Goal: Task Accomplishment & Management: Manage account settings

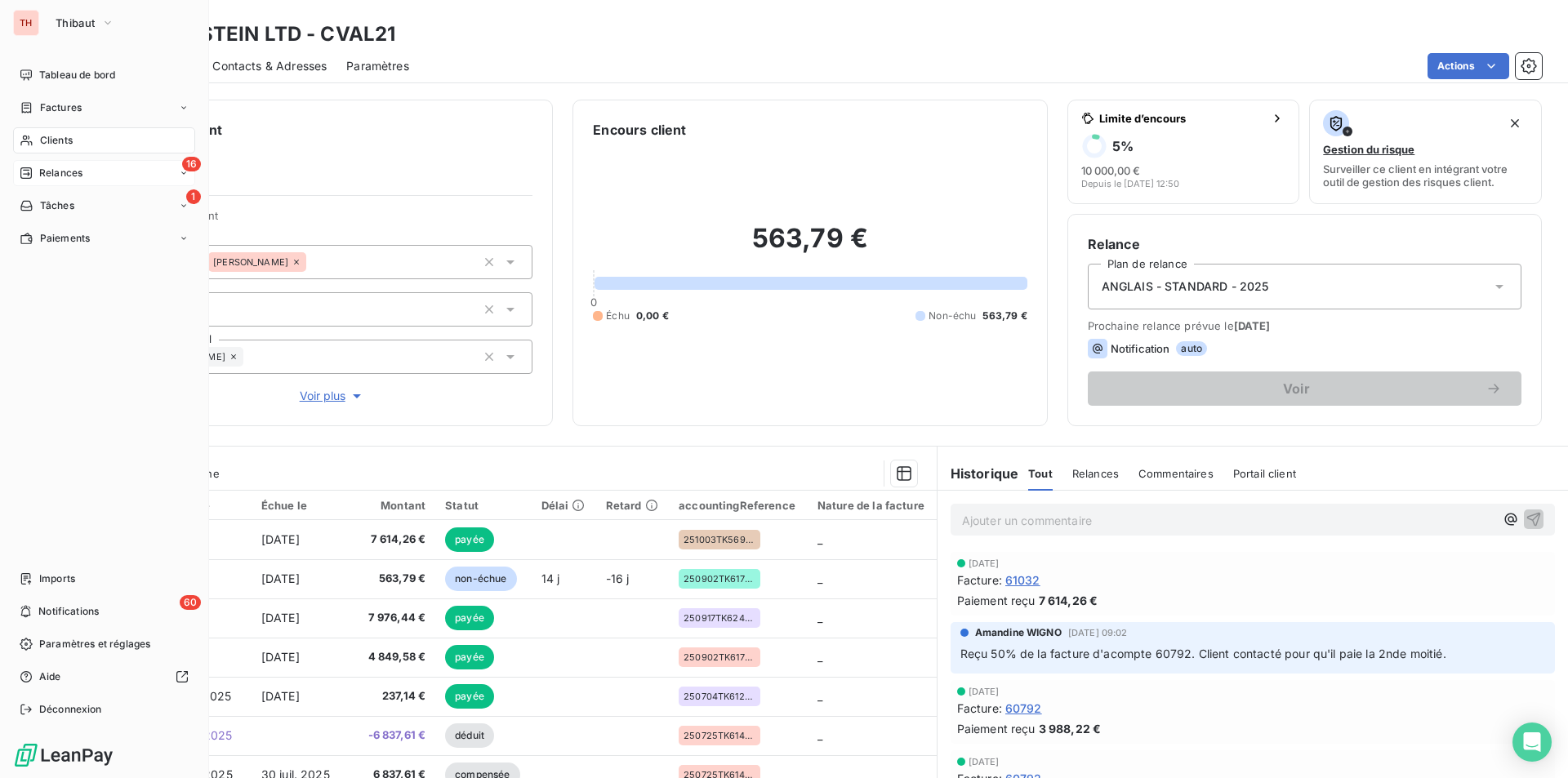
scroll to position [76, 0]
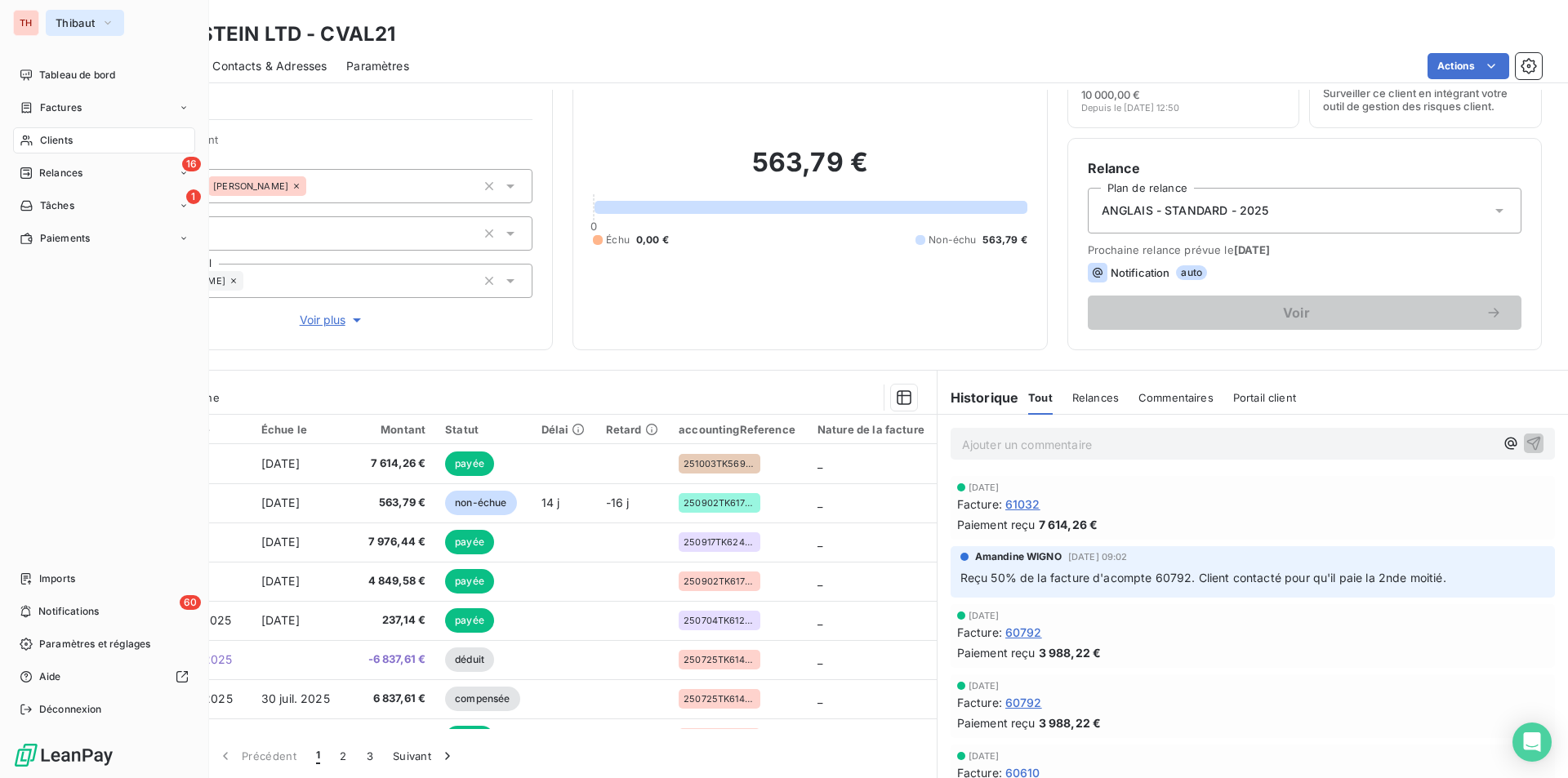
click at [106, 13] on button "Thibaut" at bounding box center [85, 23] width 78 height 26
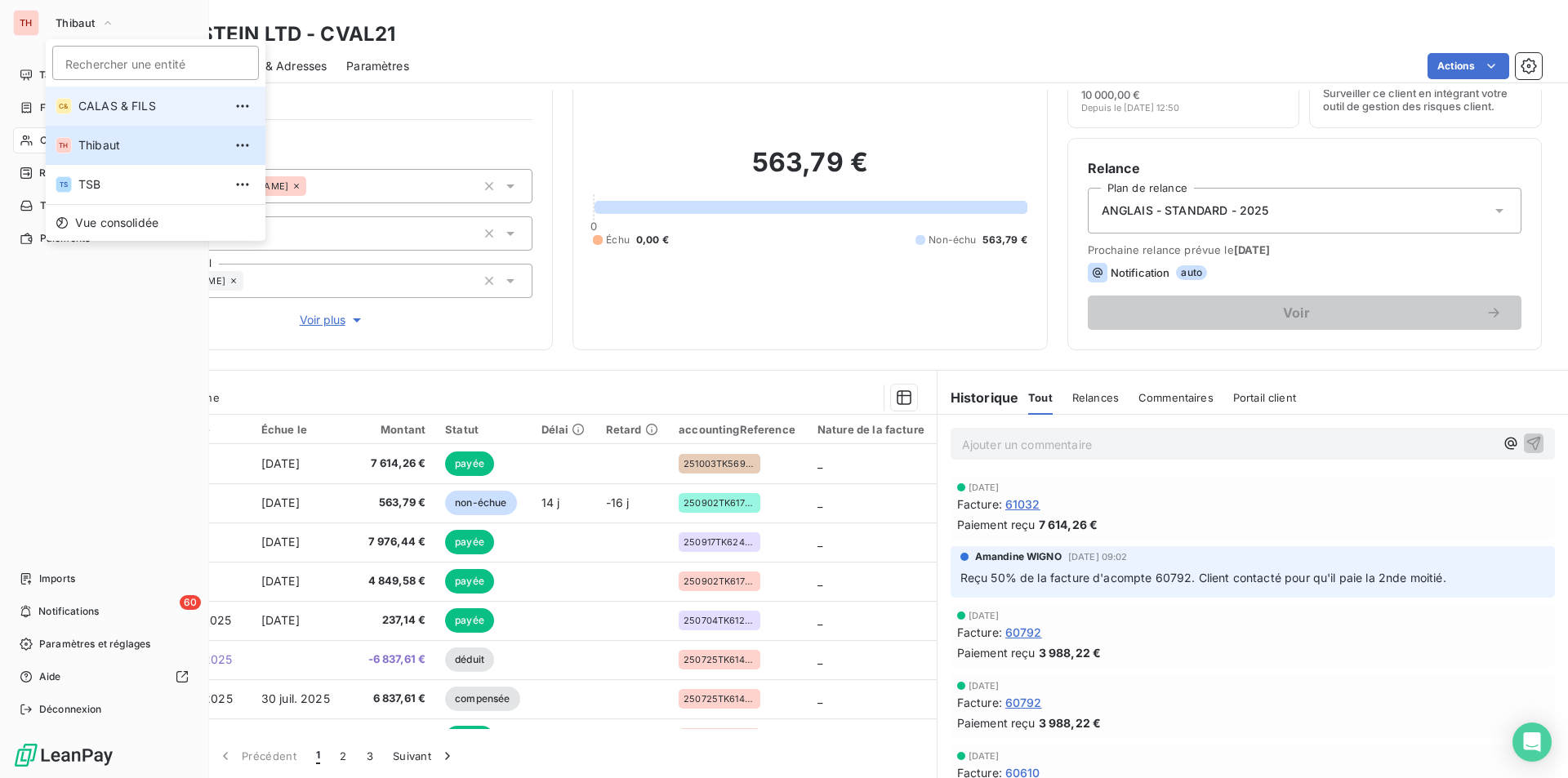
click at [111, 103] on span "CALAS & FILS" at bounding box center [151, 106] width 145 height 17
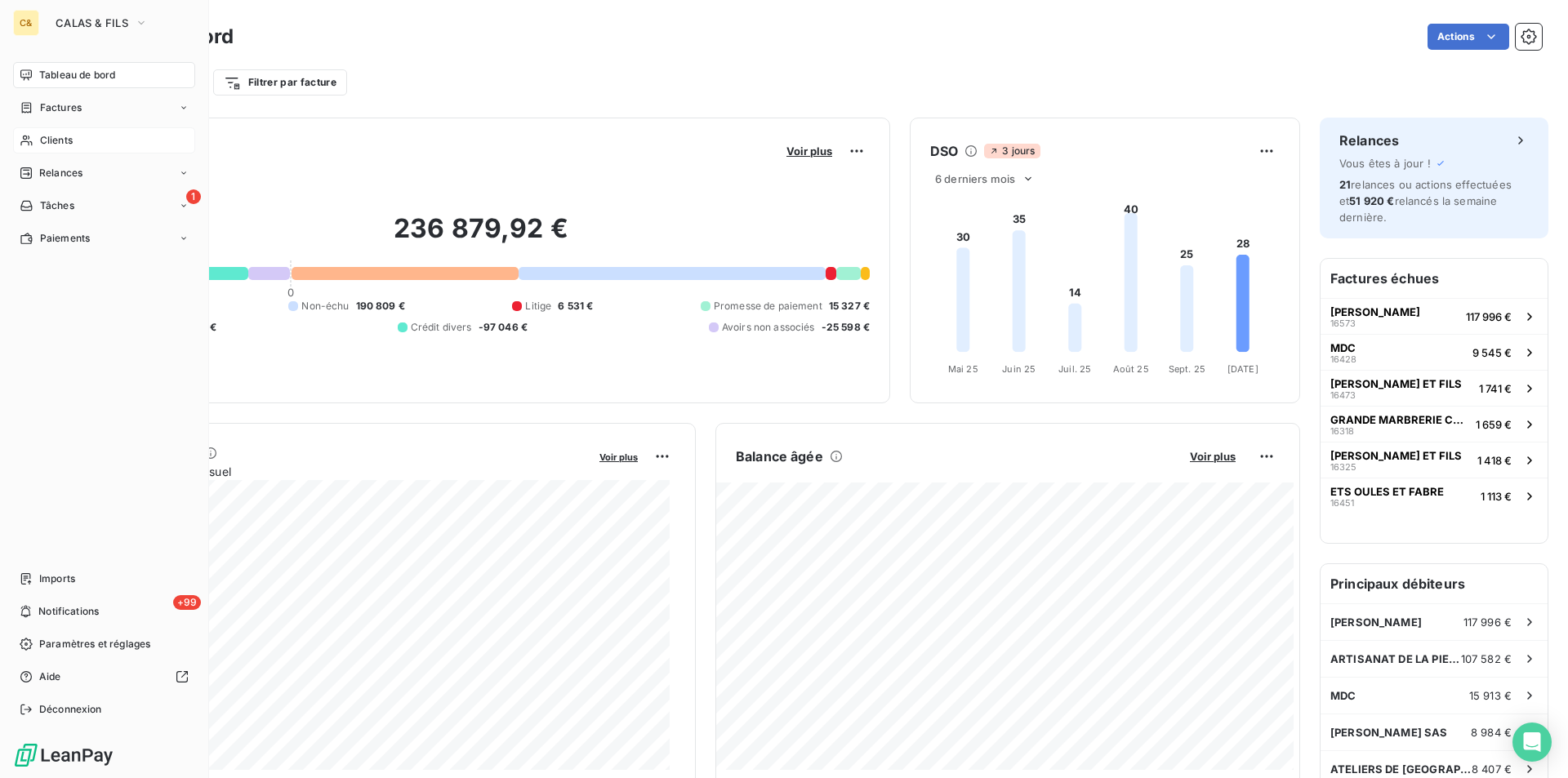
click at [62, 135] on span "Clients" at bounding box center [56, 140] width 32 height 15
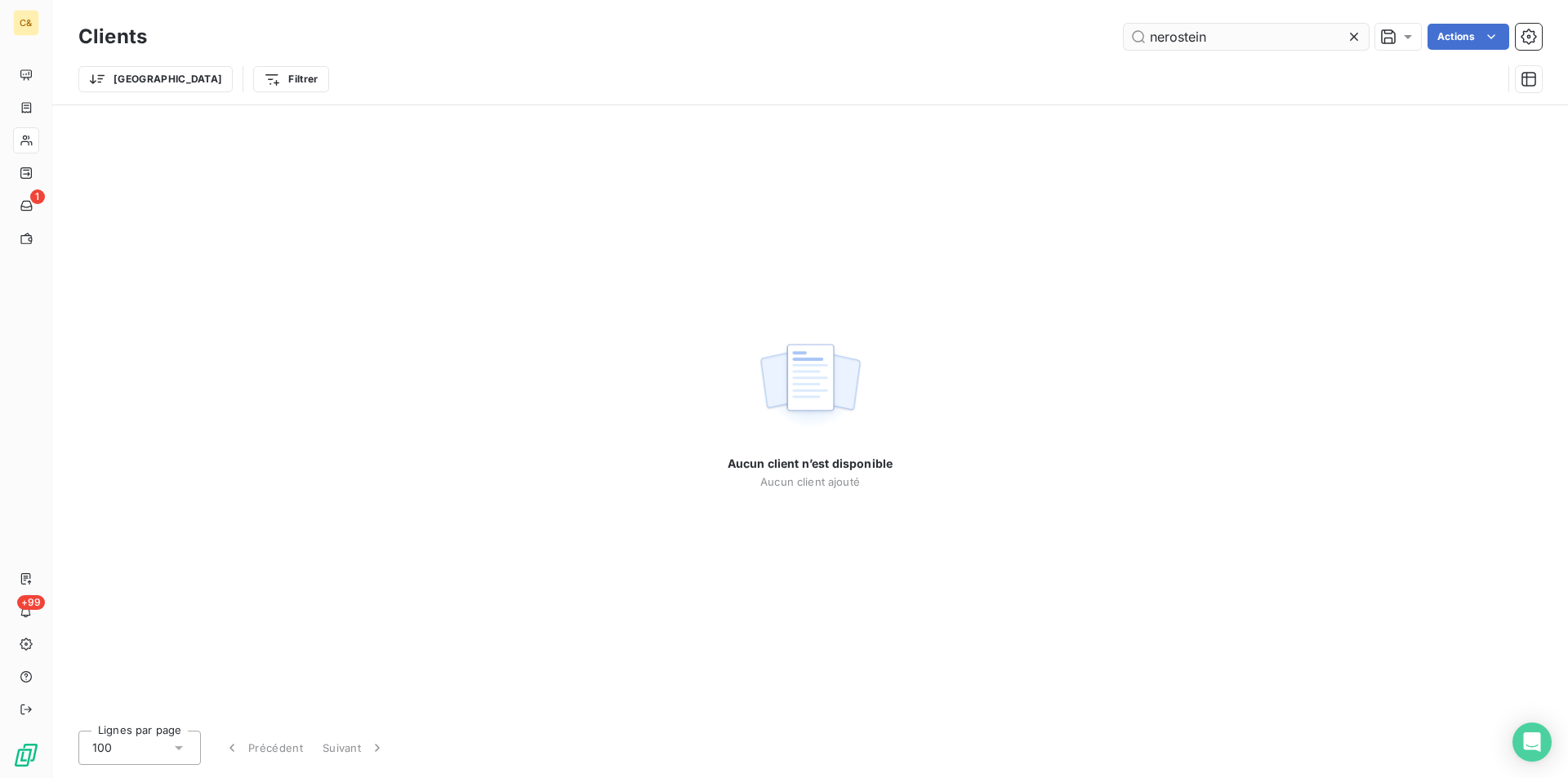
drag, startPoint x: 1354, startPoint y: 33, endPoint x: 1244, endPoint y: 34, distance: 110.0
click at [1354, 33] on icon at bounding box center [1354, 36] width 17 height 17
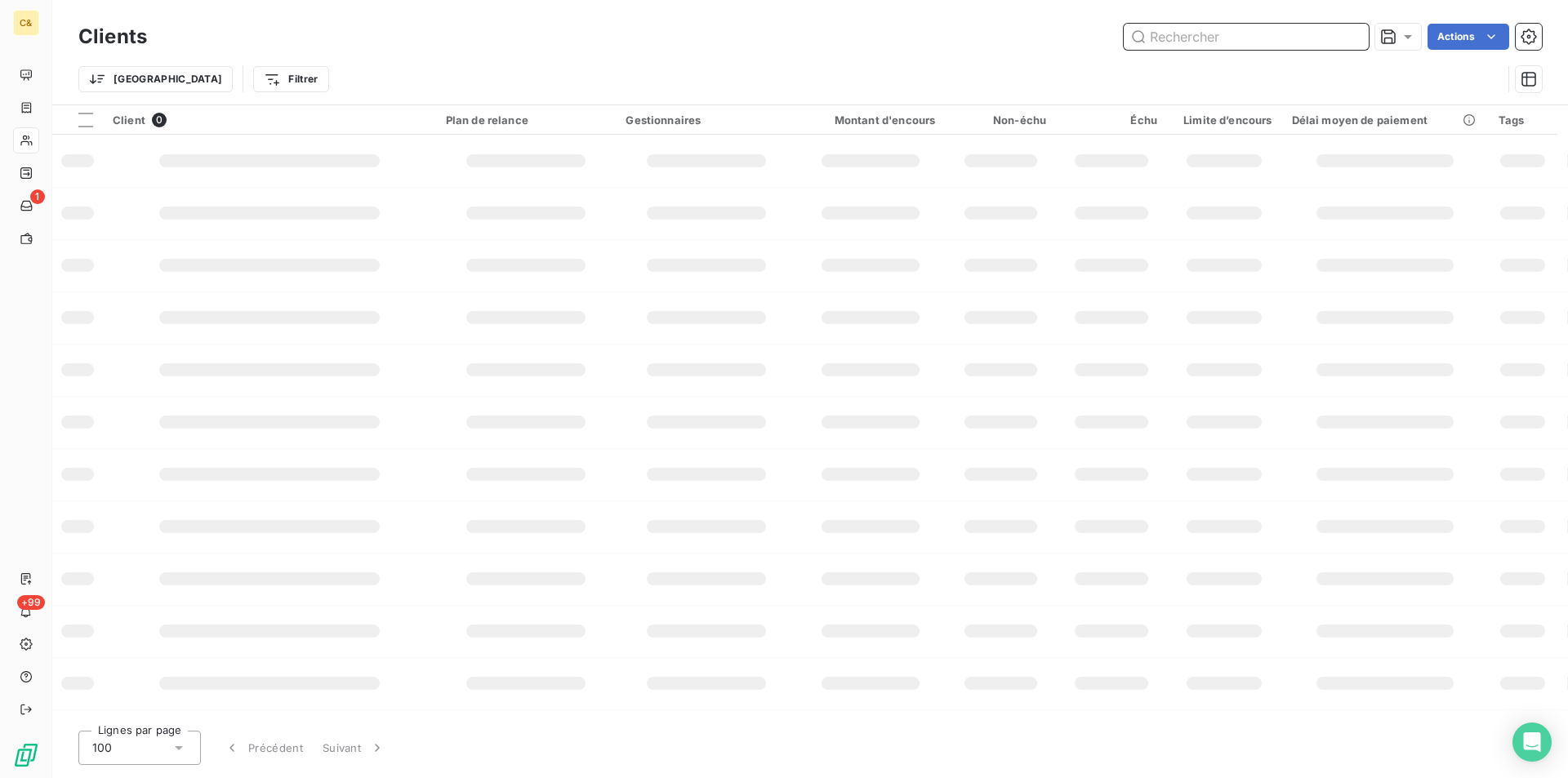
click at [1206, 38] on input "text" at bounding box center [1246, 36] width 245 height 26
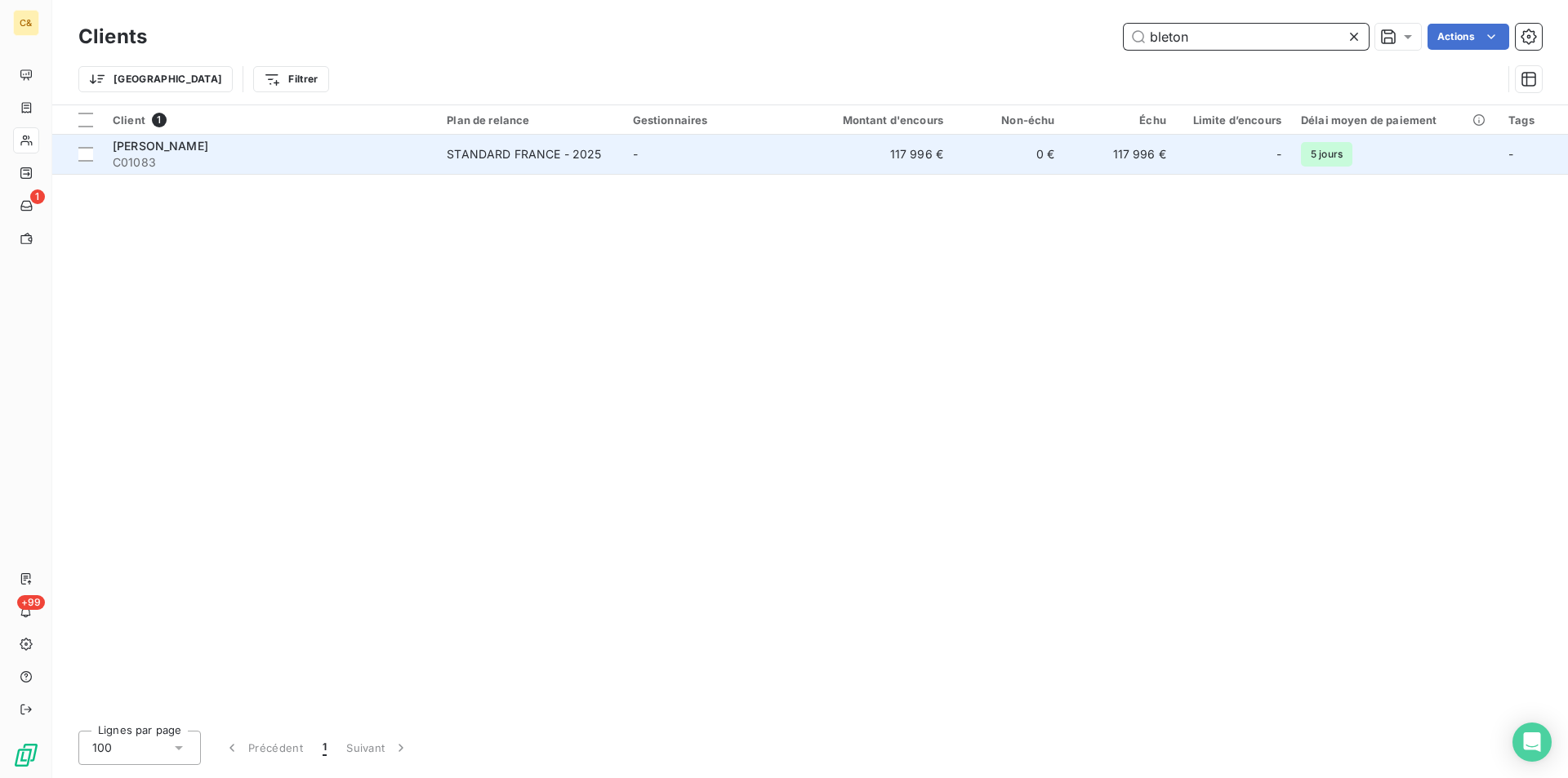
type input "bleton"
click at [252, 147] on div "[PERSON_NAME]" at bounding box center [269, 146] width 314 height 17
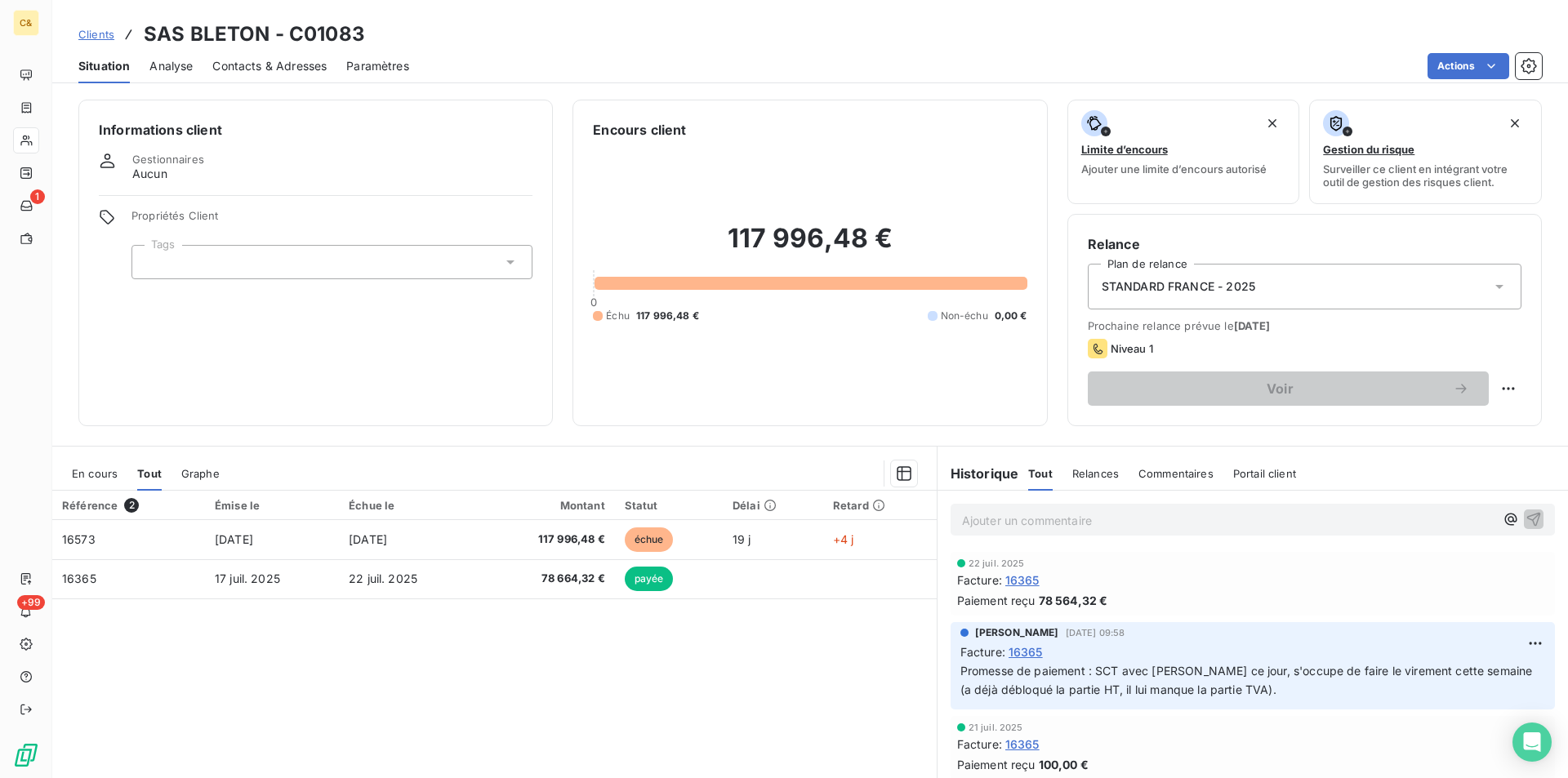
click at [290, 69] on span "Contacts & Adresses" at bounding box center [269, 66] width 115 height 17
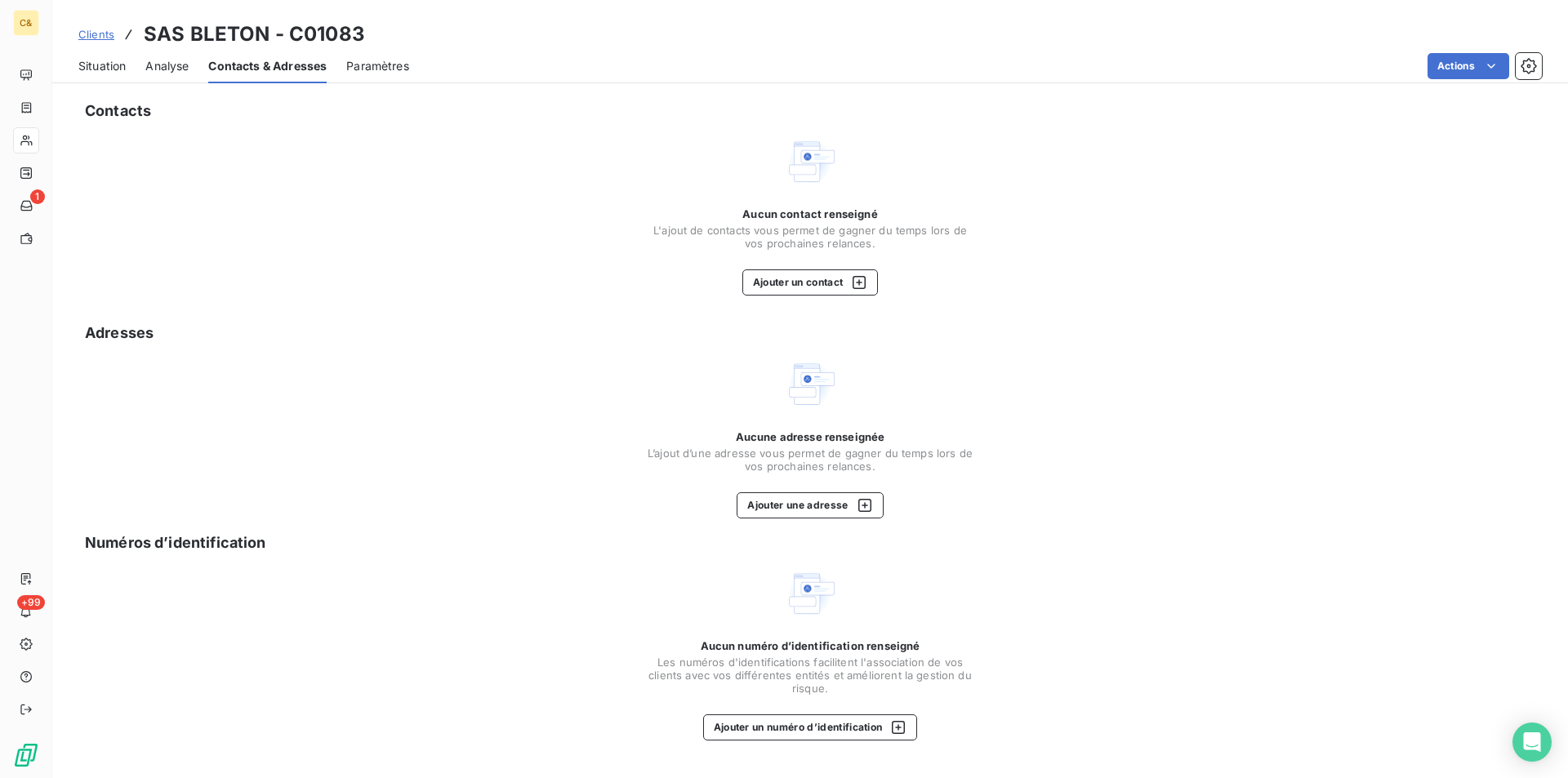
click at [94, 59] on span "Situation" at bounding box center [102, 66] width 47 height 17
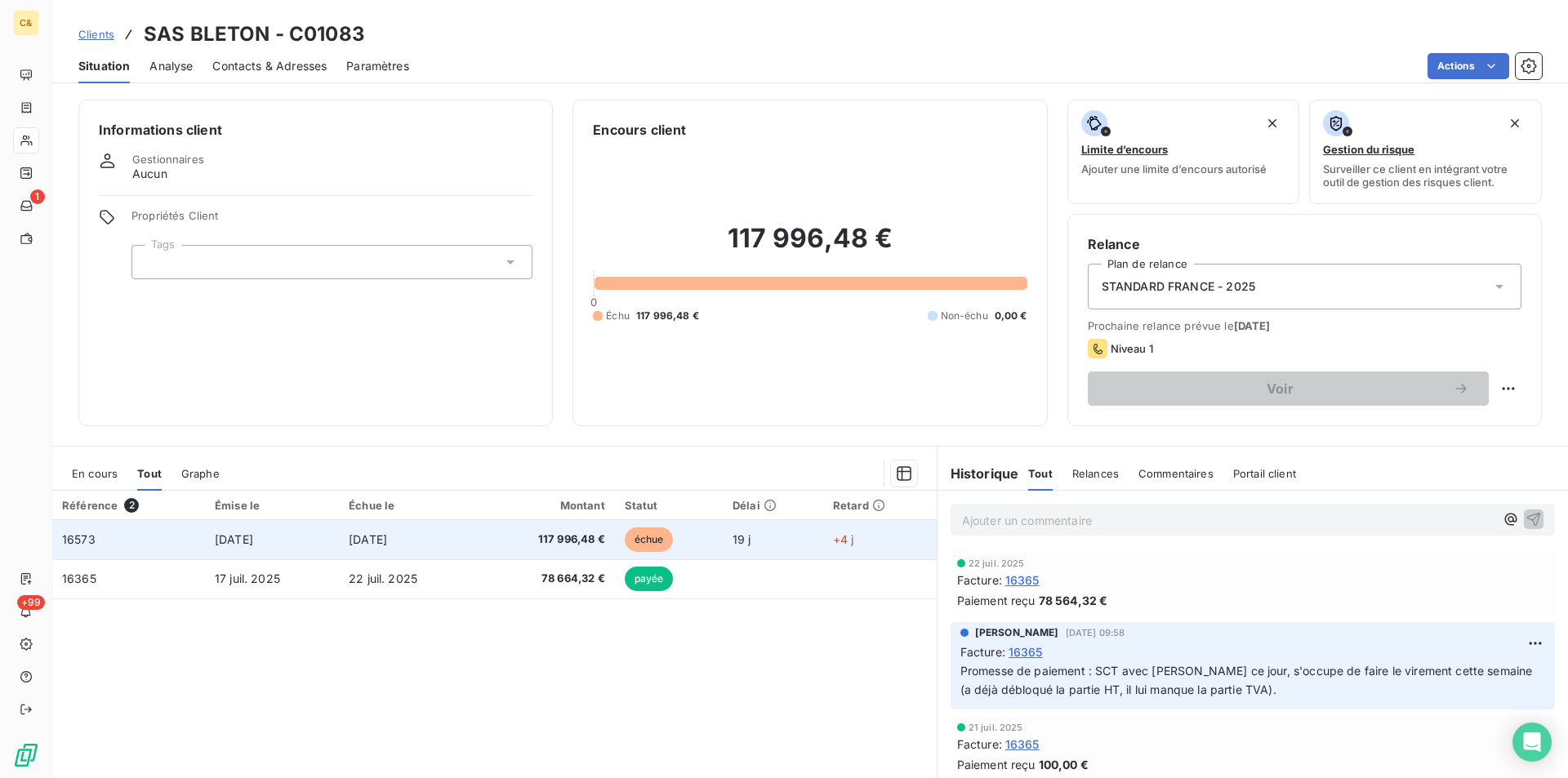
click at [393, 529] on td "[DATE]" at bounding box center [408, 540] width 140 height 39
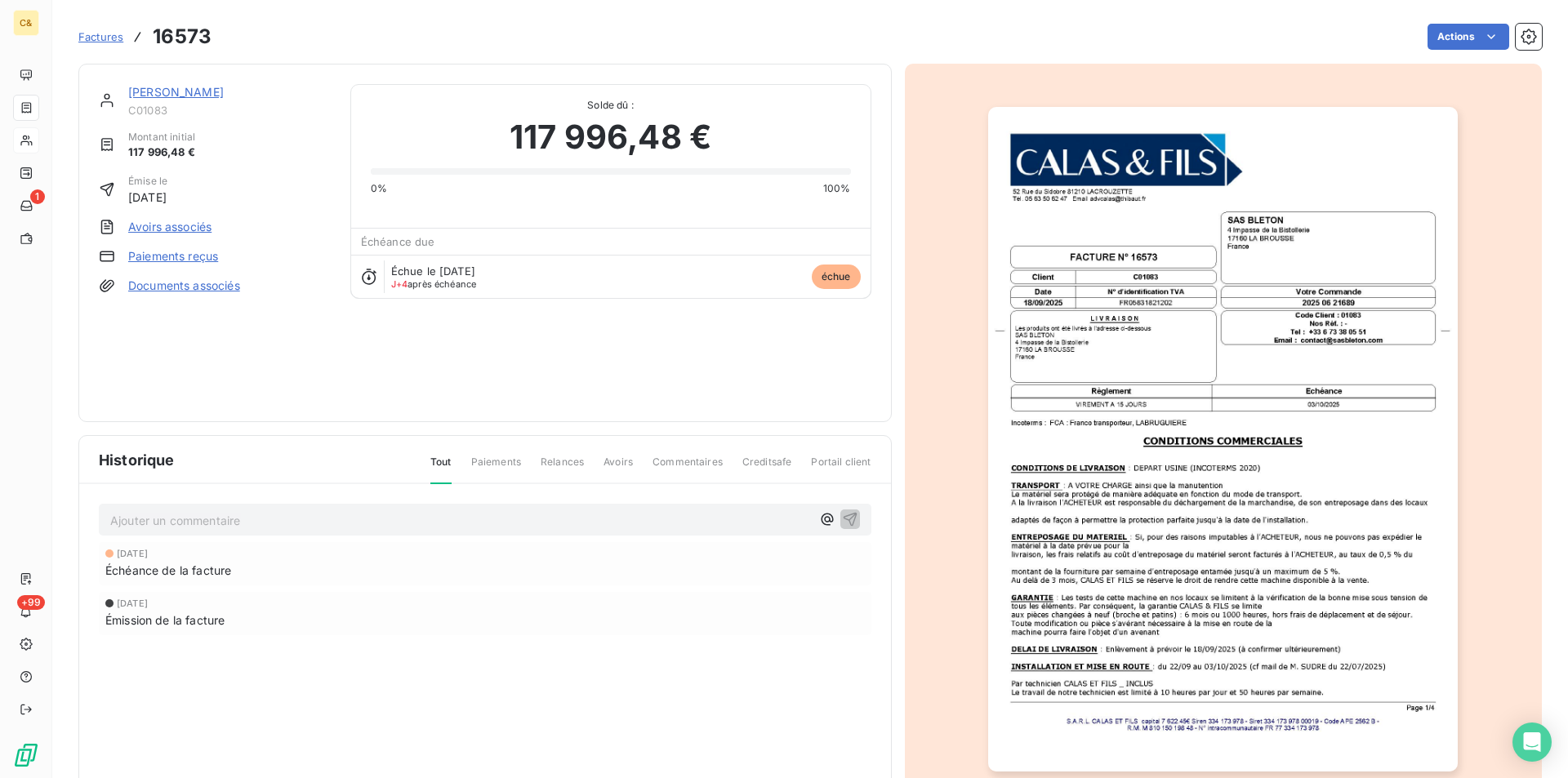
click at [171, 516] on p "Ajouter un commentaire ﻿" at bounding box center [461, 521] width 701 height 21
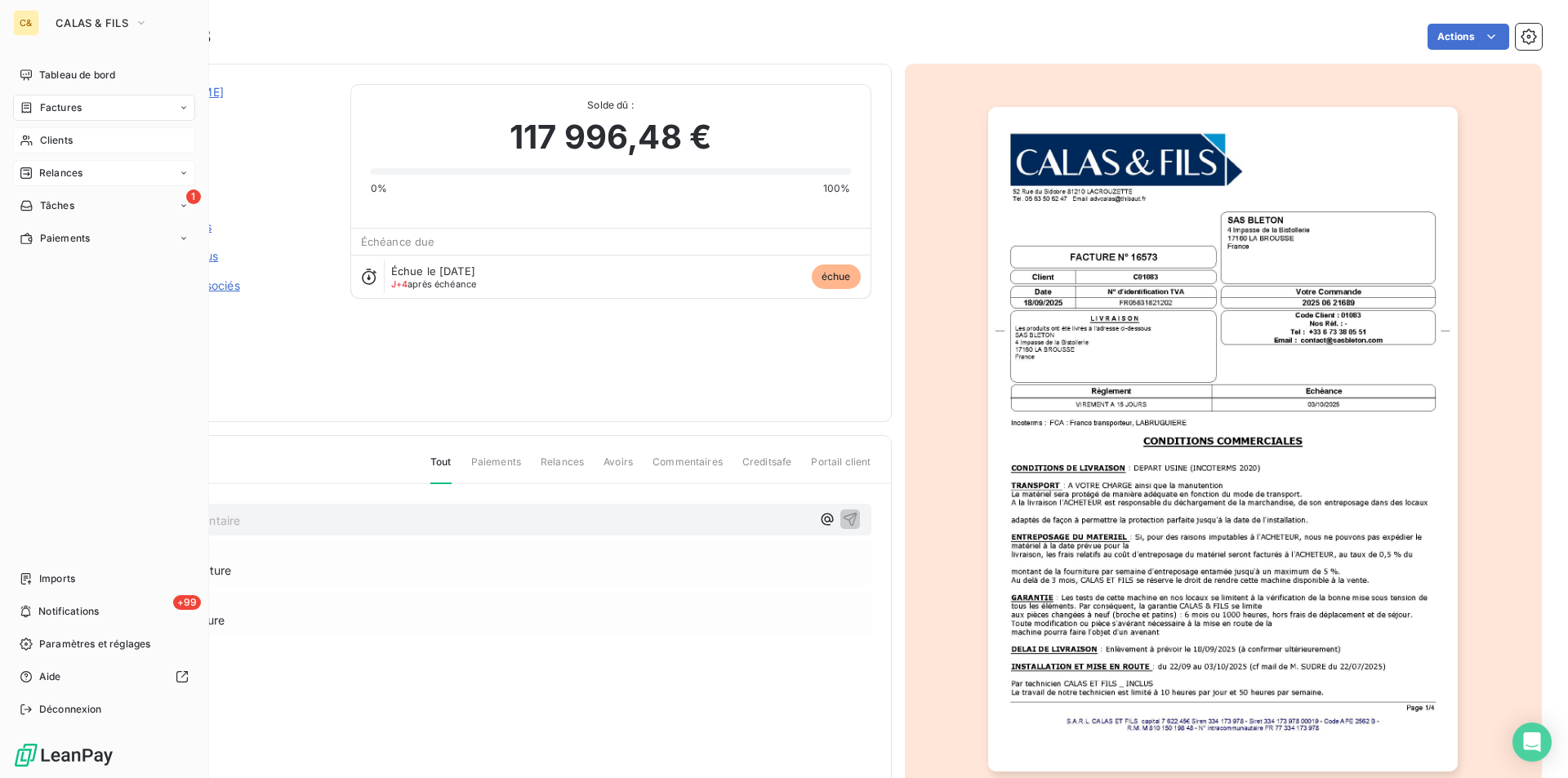
click at [74, 166] on span "Relances" at bounding box center [61, 172] width 43 height 15
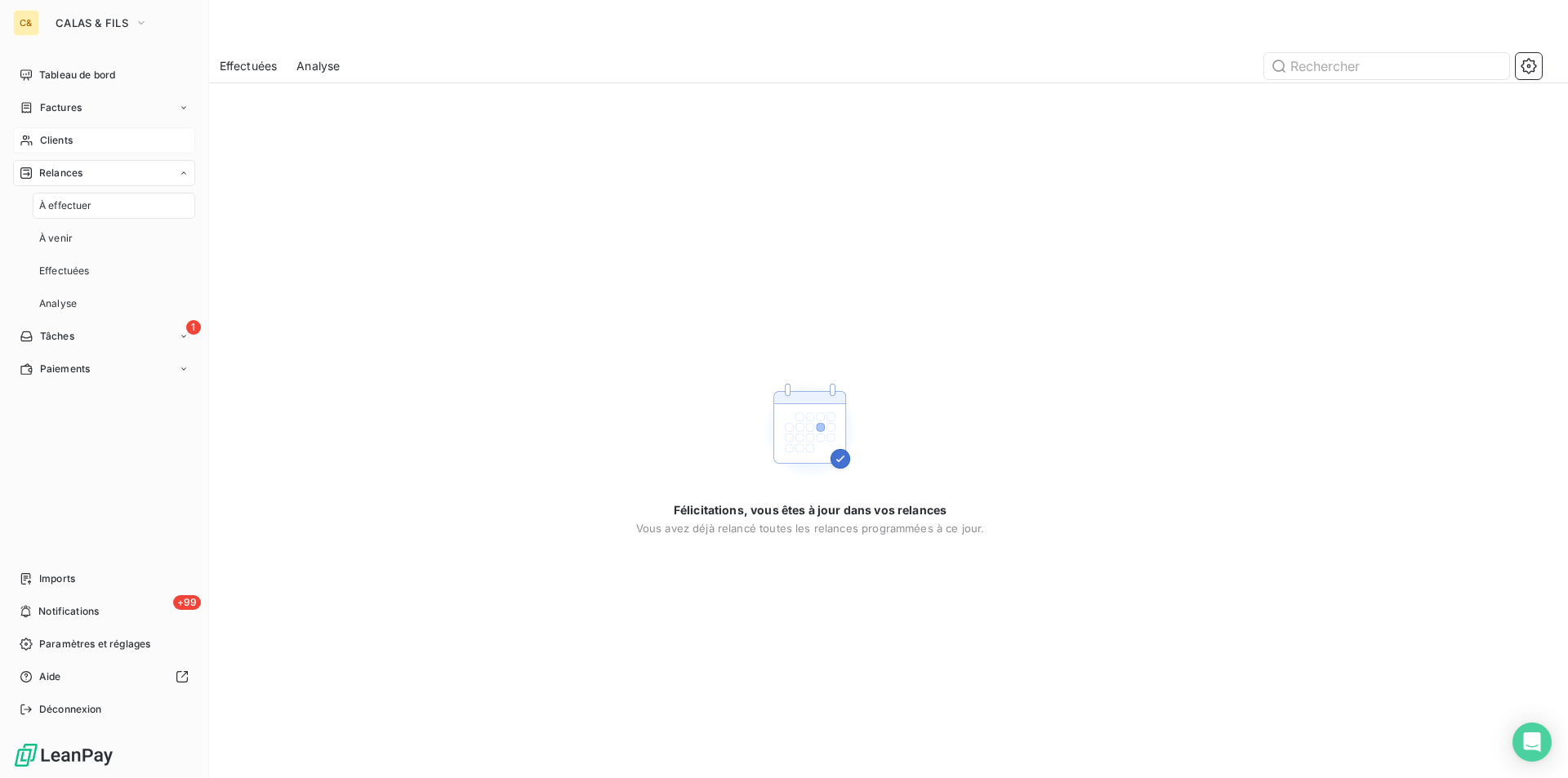
click at [62, 136] on span "Clients" at bounding box center [56, 140] width 32 height 15
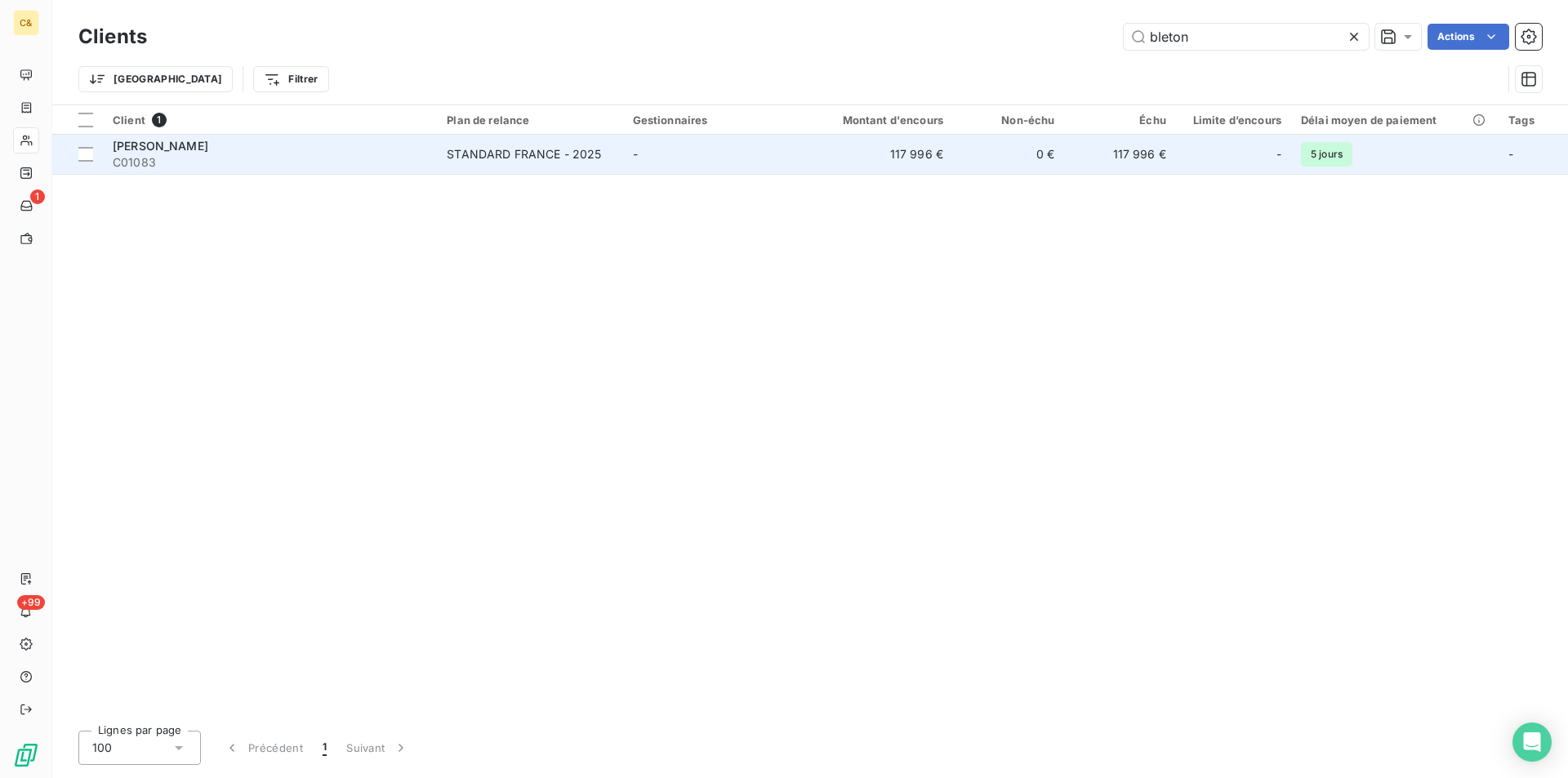
click at [186, 149] on div "[PERSON_NAME]" at bounding box center [269, 146] width 314 height 17
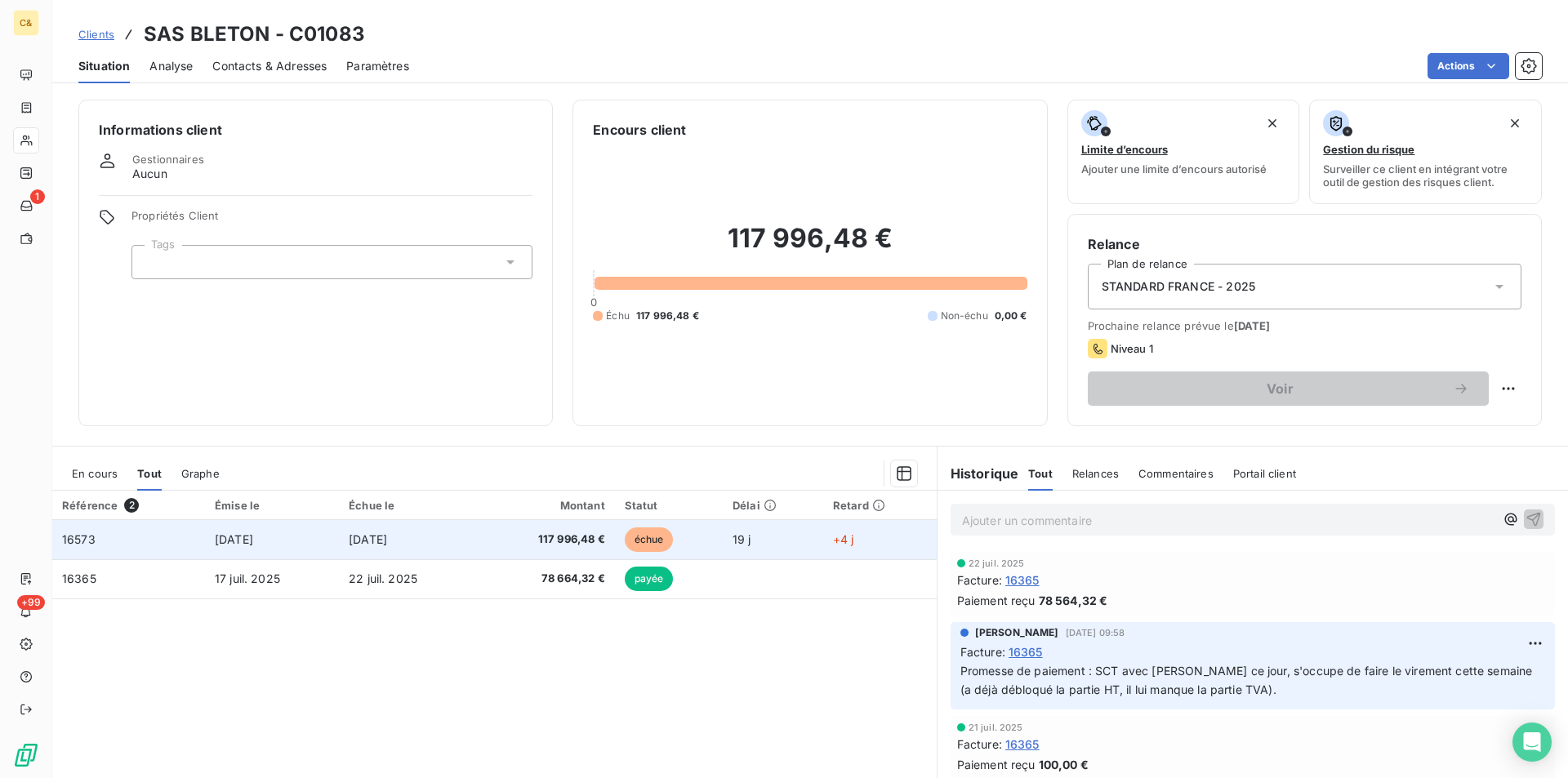
click at [294, 535] on td "[DATE]" at bounding box center [271, 540] width 134 height 39
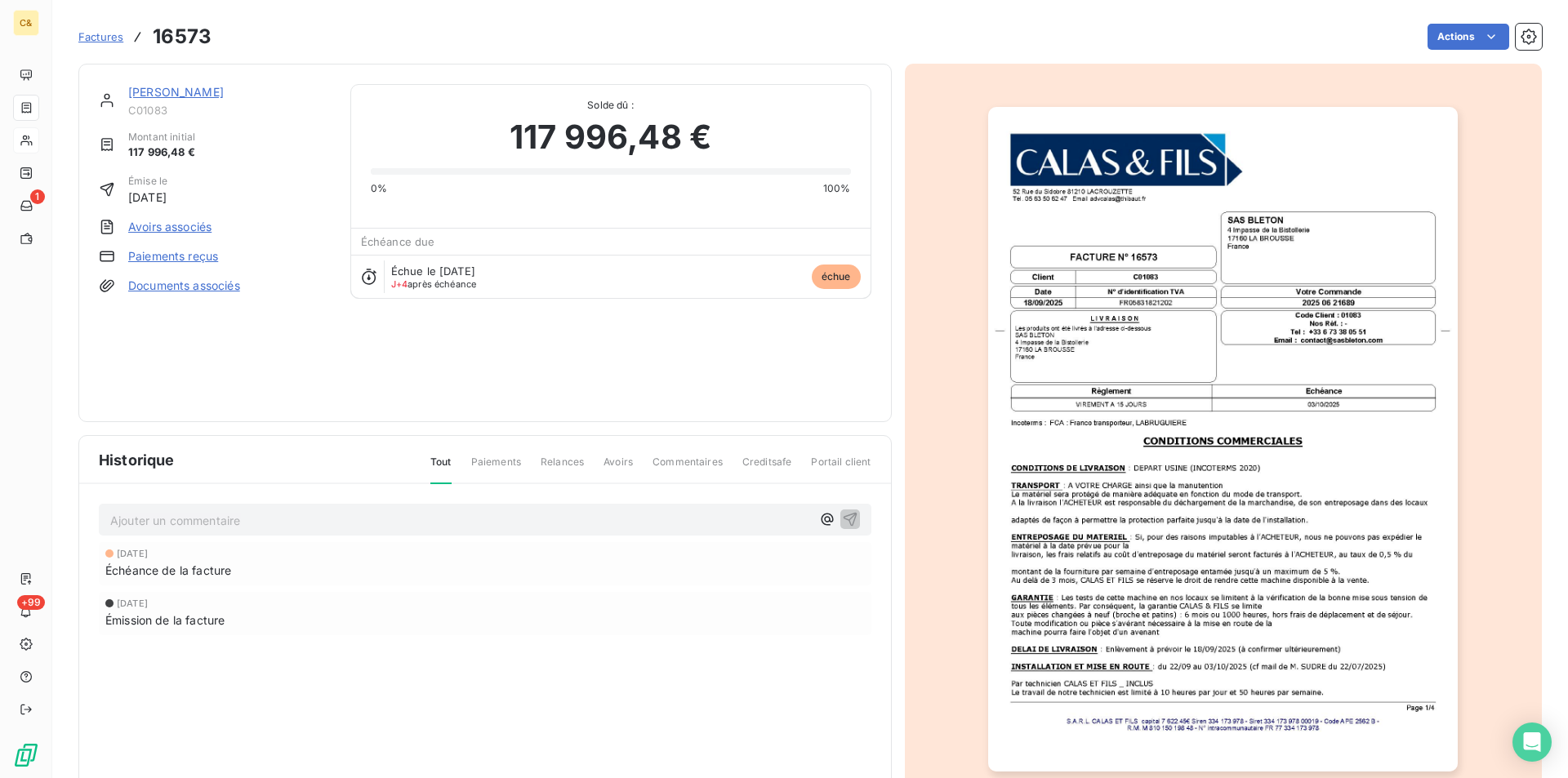
click at [486, 522] on p "Ajouter un commentaire ﻿" at bounding box center [461, 521] width 701 height 21
click at [843, 512] on icon "button" at bounding box center [850, 519] width 17 height 17
